Goal: Transaction & Acquisition: Purchase product/service

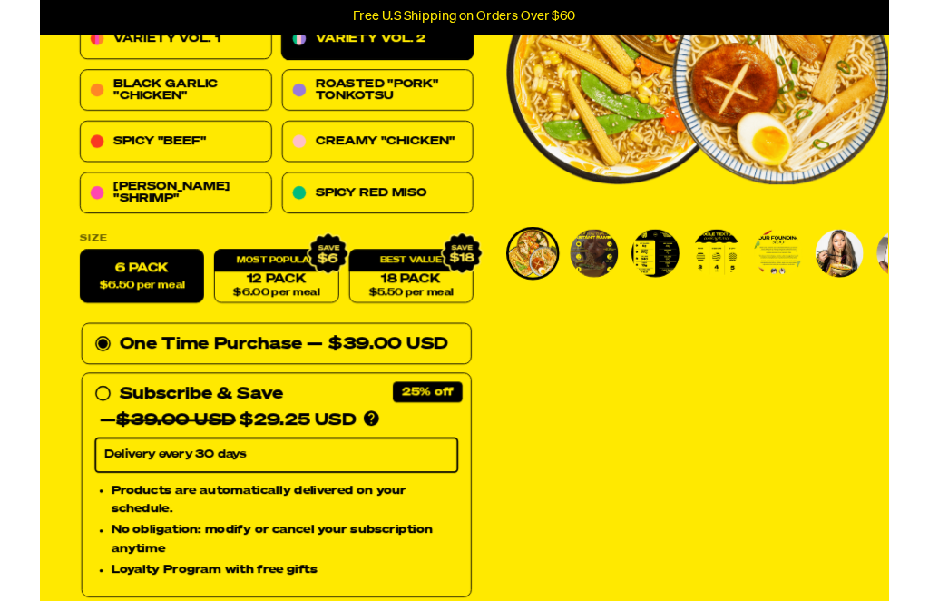
scroll to position [156, 0]
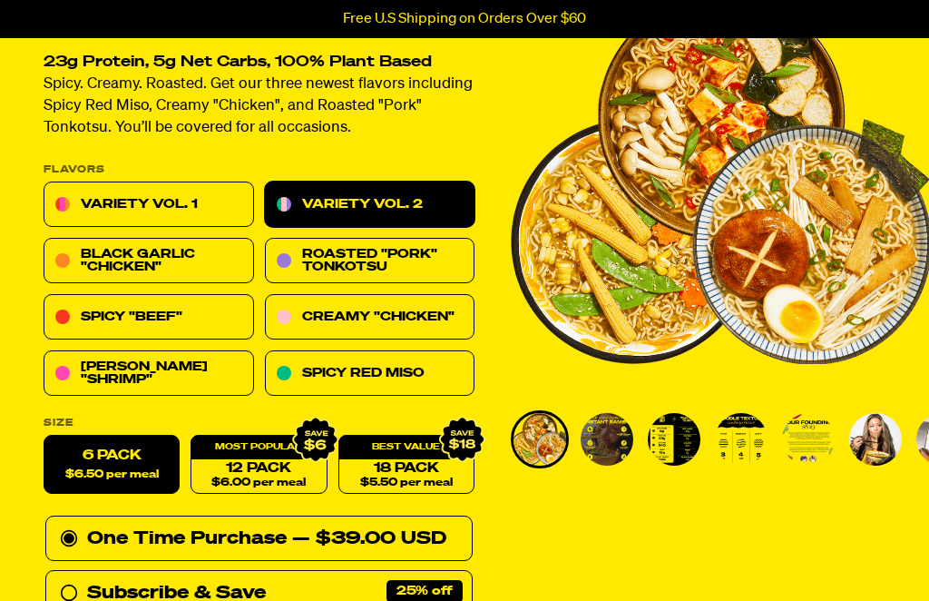
click at [599, 438] on img "Go to slide 2" at bounding box center [607, 439] width 53 height 53
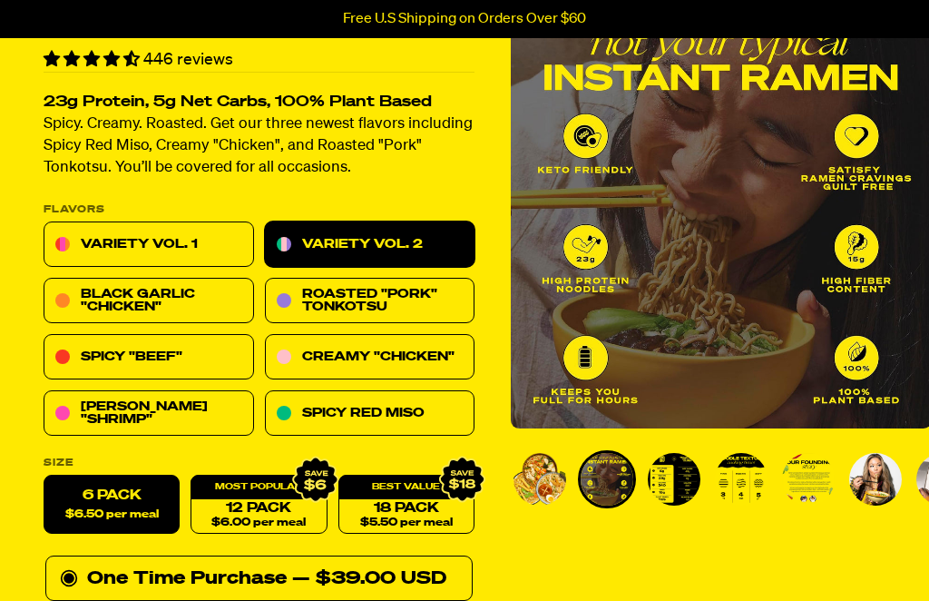
scroll to position [113, 0]
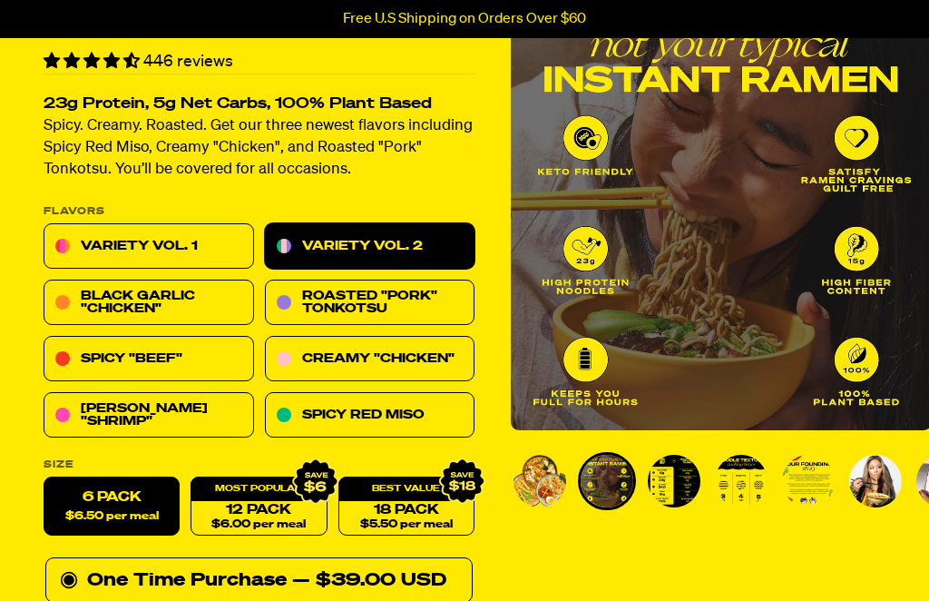
click at [668, 470] on img "Go to slide 3" at bounding box center [674, 481] width 53 height 53
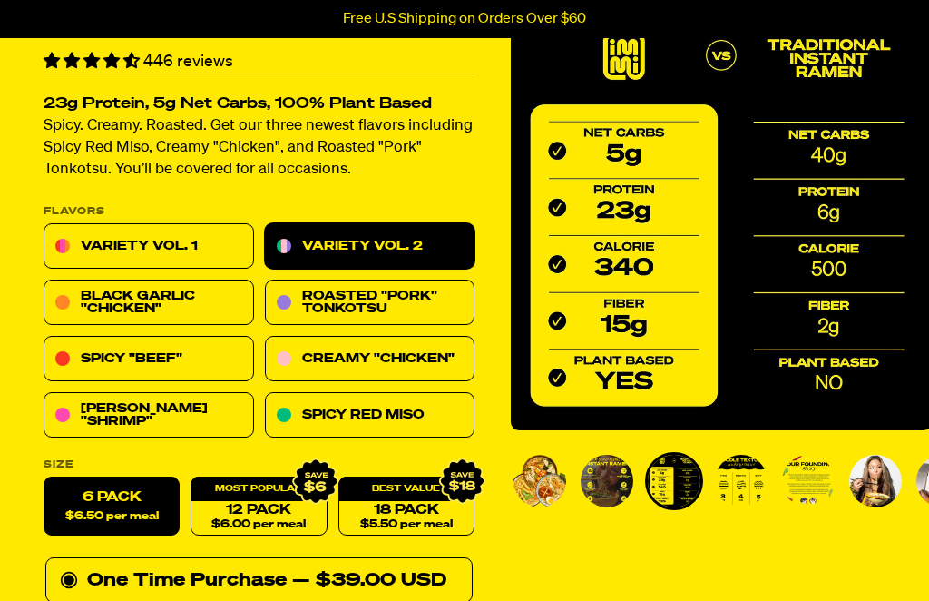
scroll to position [114, 0]
click at [738, 474] on img "Go to slide 4" at bounding box center [741, 480] width 53 height 53
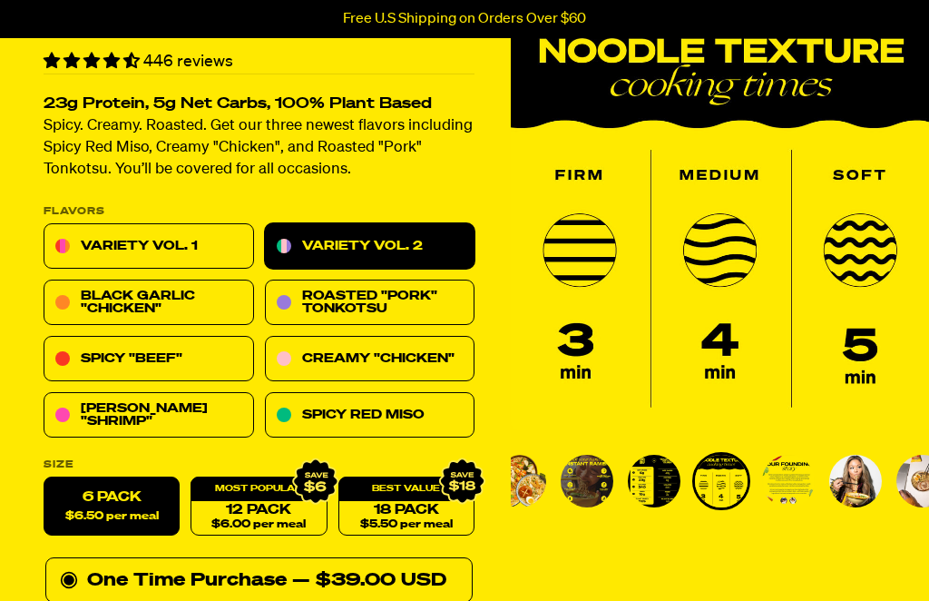
click at [781, 474] on img "Go to slide 5" at bounding box center [788, 480] width 53 height 53
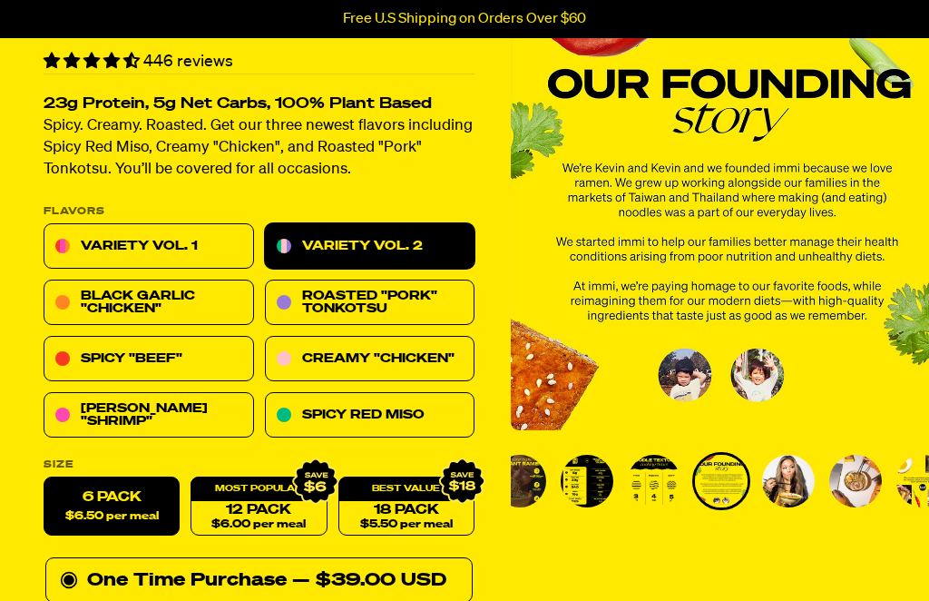
click at [788, 481] on img "Go to slide 6" at bounding box center [788, 480] width 53 height 53
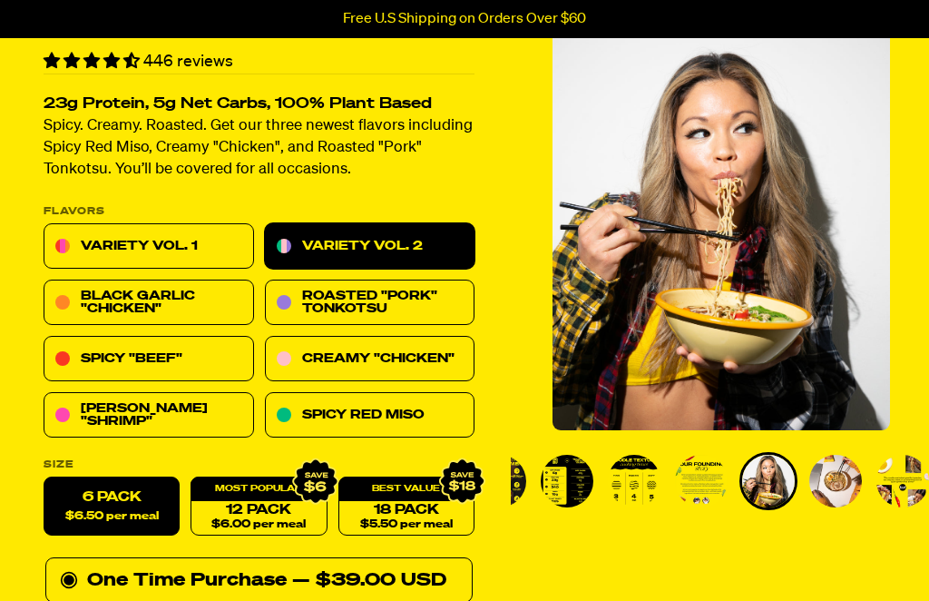
click at [823, 467] on img "Go to slide 7" at bounding box center [835, 480] width 53 height 53
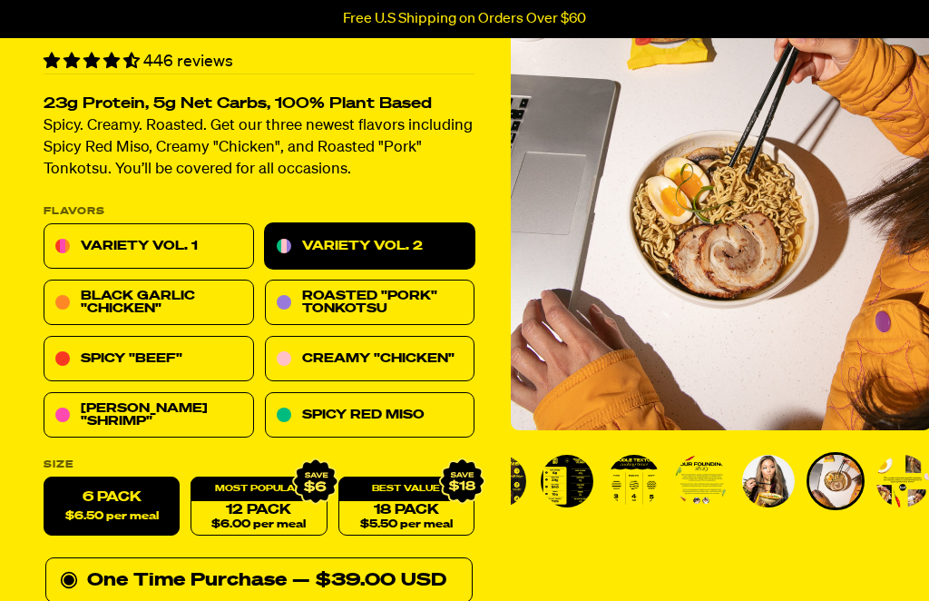
click at [895, 471] on img "Go to slide 8" at bounding box center [902, 480] width 53 height 53
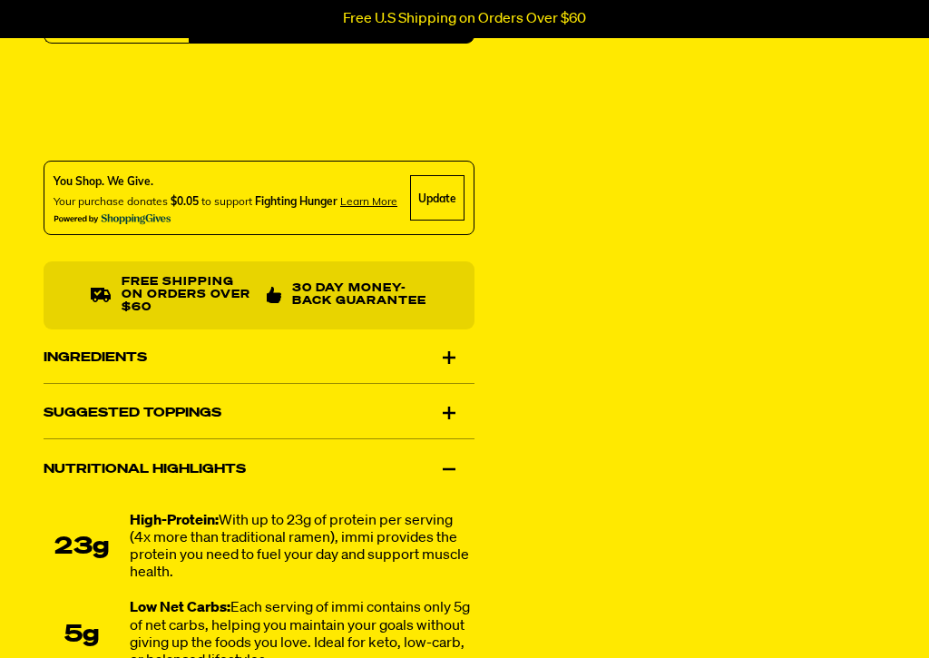
scroll to position [1015, 0]
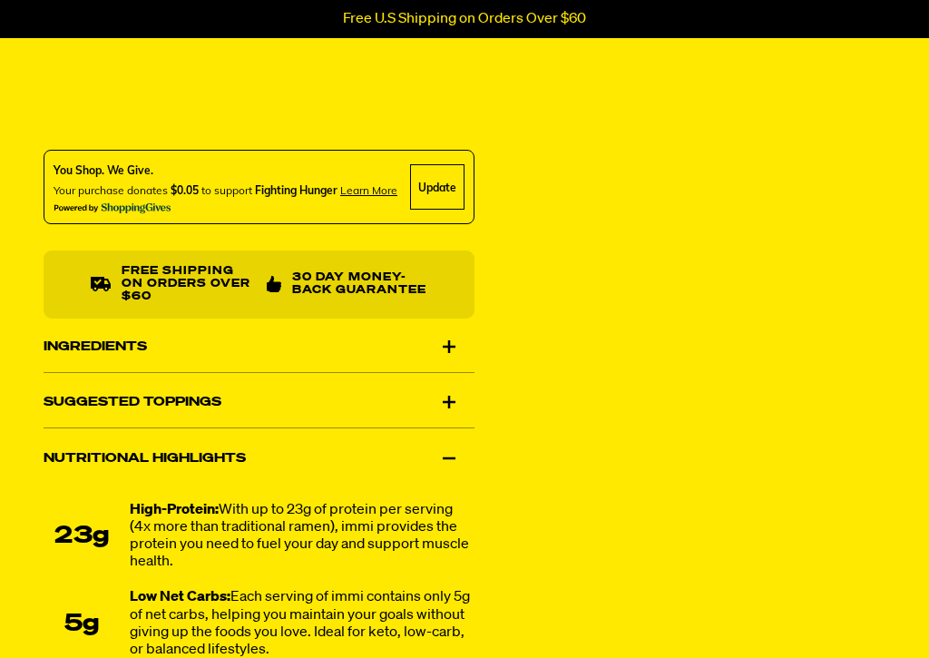
click at [435, 329] on div "Ingredients" at bounding box center [259, 346] width 431 height 51
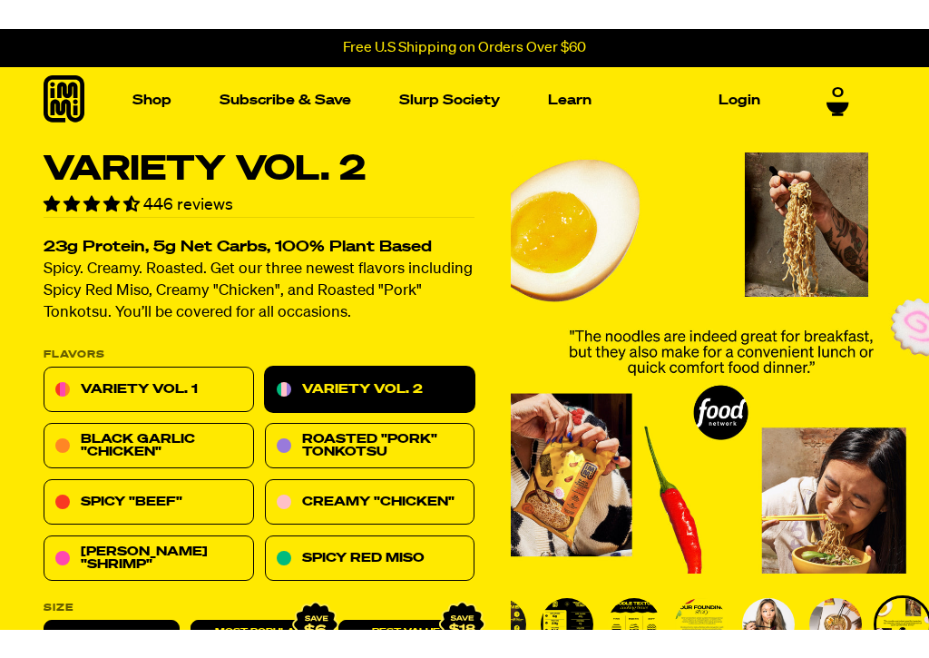
scroll to position [125, 0]
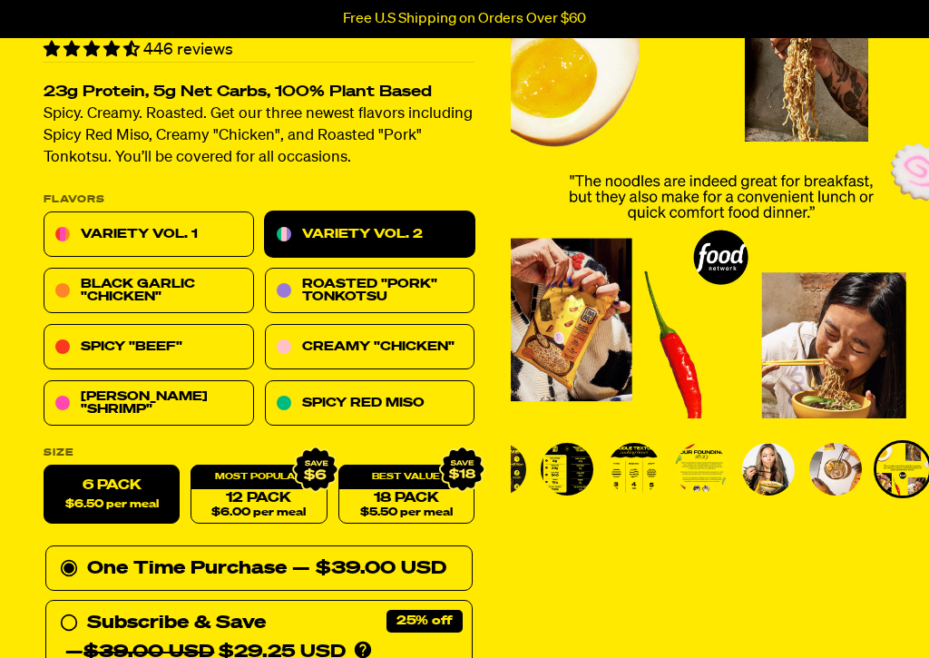
click at [249, 493] on link "12 Pack $6.00 per meal" at bounding box center [259, 495] width 136 height 59
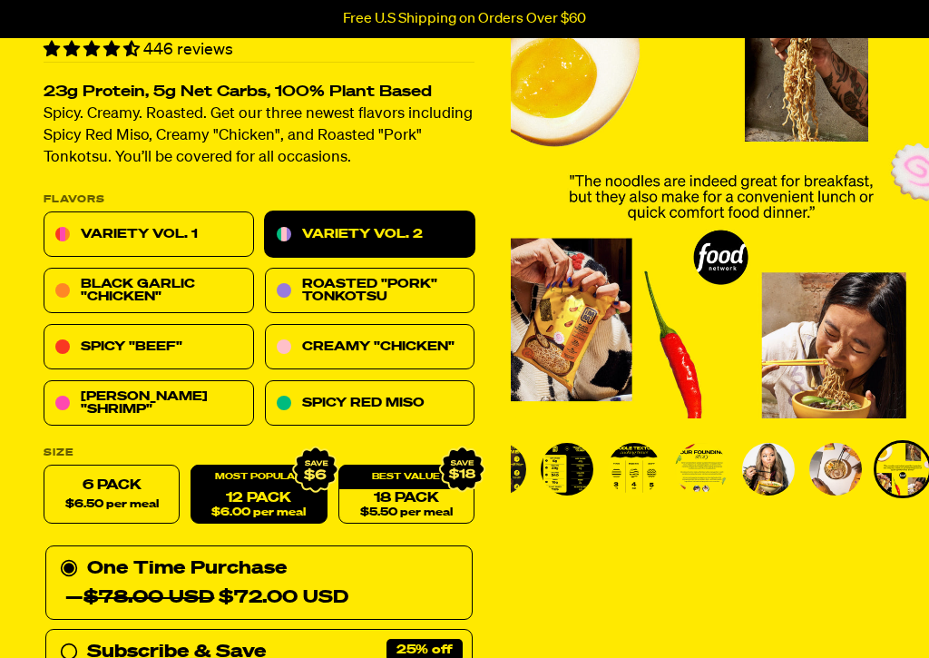
radio input "false"
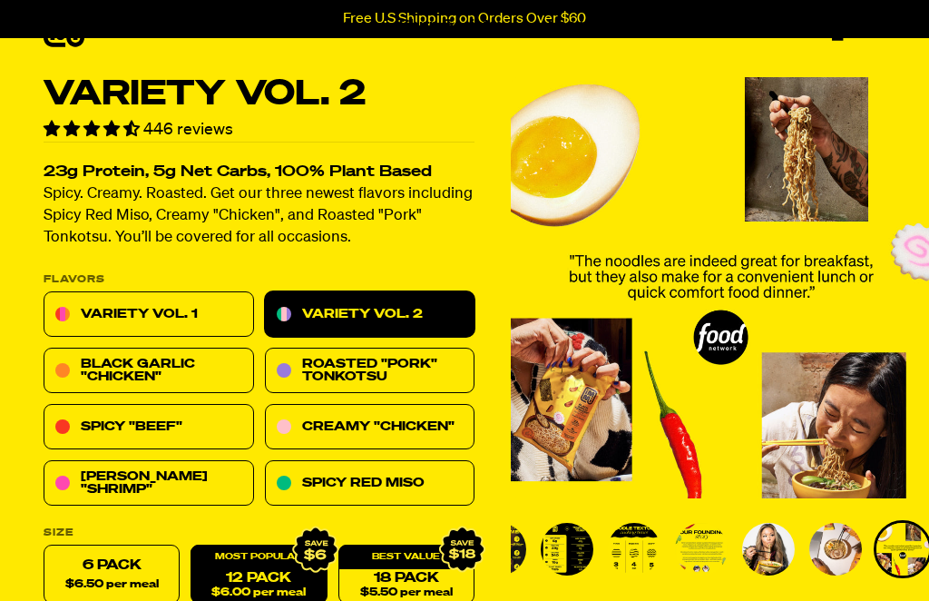
scroll to position [0, 0]
